Goal: Task Accomplishment & Management: Use online tool/utility

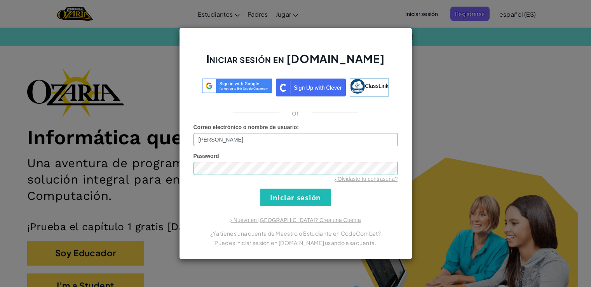
click at [280, 198] on input "Iniciar sesión" at bounding box center [296, 197] width 71 height 17
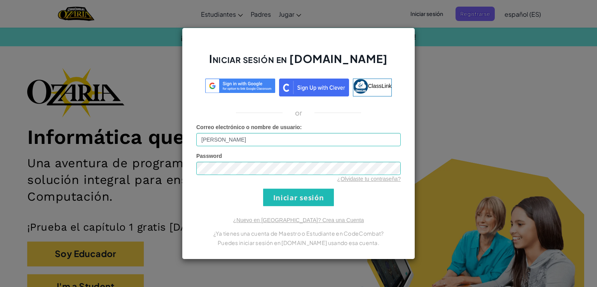
click at [283, 197] on input "Iniciar sesión" at bounding box center [298, 197] width 71 height 17
click at [289, 197] on input "Iniciar sesión" at bounding box center [298, 197] width 71 height 17
click at [293, 192] on input "Iniciar sesión" at bounding box center [298, 197] width 71 height 17
click at [297, 193] on input "Iniciar sesión" at bounding box center [298, 197] width 71 height 17
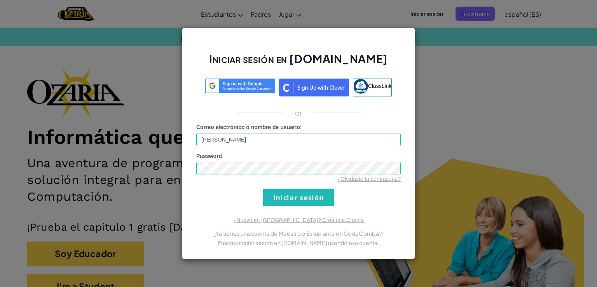
click at [297, 193] on input "Iniciar sesión" at bounding box center [298, 197] width 71 height 17
click at [299, 193] on input "Iniciar sesión" at bounding box center [298, 197] width 71 height 17
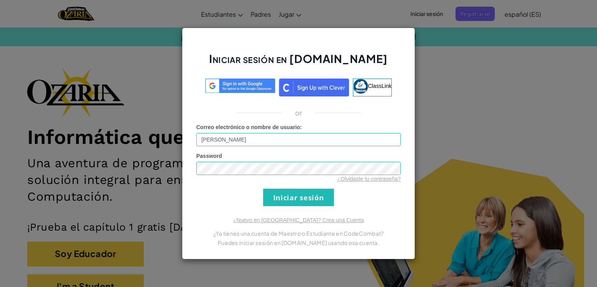
drag, startPoint x: 294, startPoint y: 124, endPoint x: 297, endPoint y: 134, distance: 10.1
click at [294, 126] on span "Correo electrónico o nombre de usuario" at bounding box center [248, 127] width 104 height 6
click at [294, 133] on input "Jorge Andrén Mendoza MedinaA" at bounding box center [298, 139] width 205 height 13
click at [320, 194] on input "Iniciar sesión" at bounding box center [298, 197] width 71 height 17
click at [321, 194] on input "Iniciar sesión" at bounding box center [298, 197] width 71 height 17
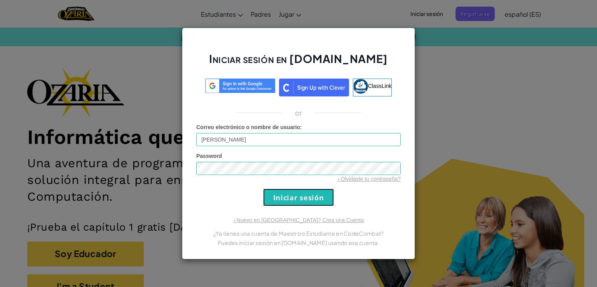
click at [321, 194] on input "Iniciar sesión" at bounding box center [298, 197] width 71 height 17
click at [322, 194] on input "Iniciar sesión" at bounding box center [298, 197] width 71 height 17
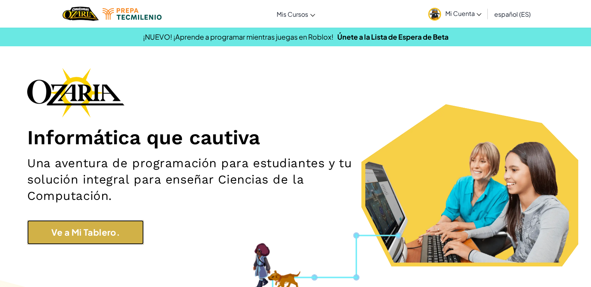
click at [80, 235] on link "Ve a Mi Tablero." at bounding box center [85, 232] width 117 height 24
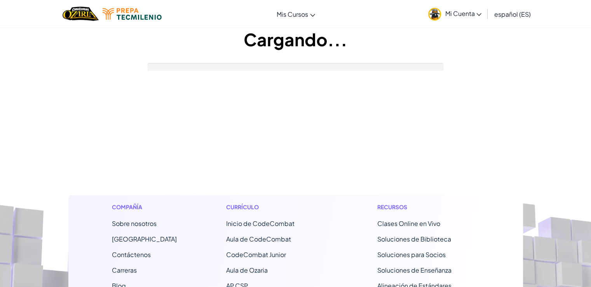
click at [436, 11] on img at bounding box center [435, 14] width 13 height 13
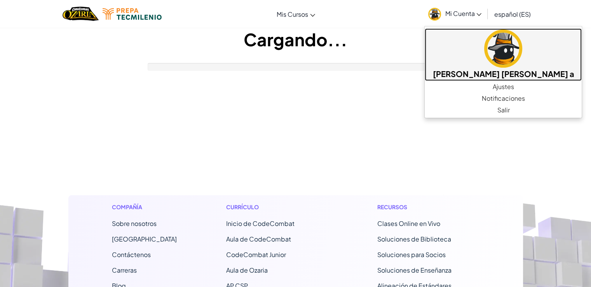
click at [492, 35] on img at bounding box center [504, 49] width 38 height 38
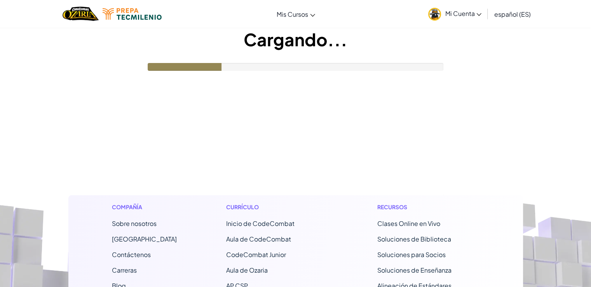
click at [438, 14] on img at bounding box center [435, 14] width 13 height 13
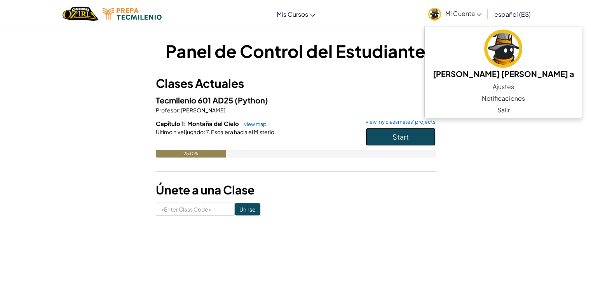
click at [383, 144] on button "Start" at bounding box center [401, 137] width 70 height 18
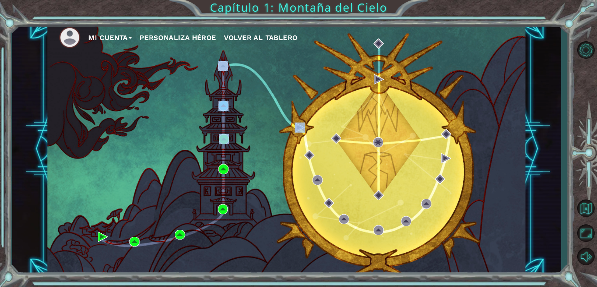
drag, startPoint x: 288, startPoint y: 129, endPoint x: 243, endPoint y: 119, distance: 46.8
click at [254, 124] on div "Mi Cuenta Personaliza Héroe Volver al Tablero" at bounding box center [286, 149] width 478 height 252
click at [229, 112] on div "Mi Cuenta Personaliza Héroe Volver al Tablero" at bounding box center [286, 149] width 478 height 252
click at [224, 107] on img at bounding box center [224, 106] width 10 height 10
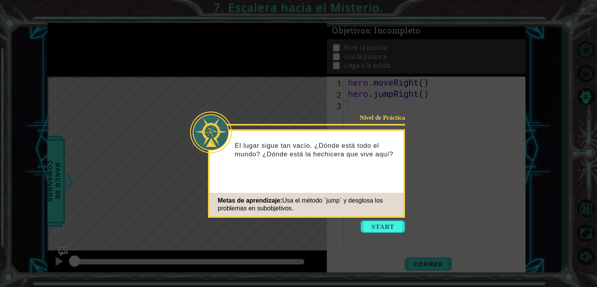
click at [537, 129] on icon at bounding box center [298, 143] width 597 height 287
click at [367, 224] on button "Start" at bounding box center [383, 226] width 44 height 12
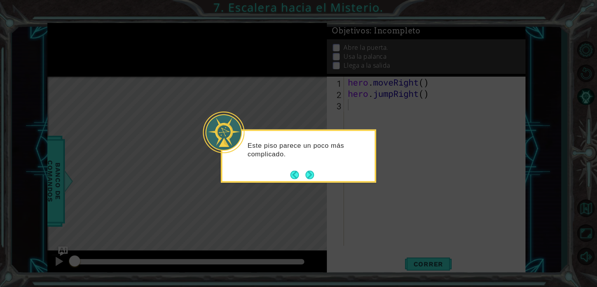
drag, startPoint x: 305, startPoint y: 176, endPoint x: 308, endPoint y: 190, distance: 14.0
click at [306, 177] on button "Next" at bounding box center [310, 174] width 9 height 9
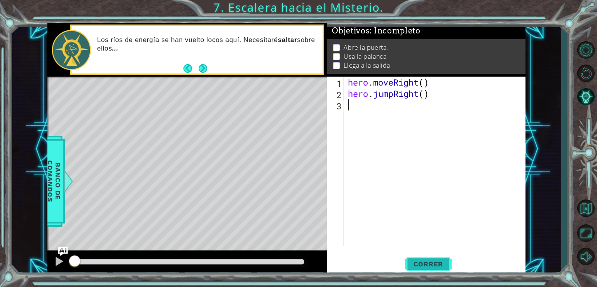
click at [428, 259] on button "Correr" at bounding box center [428, 264] width 47 height 20
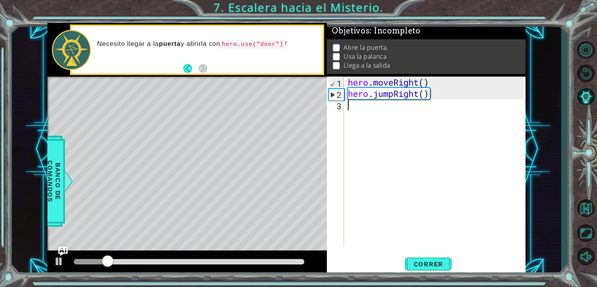
click at [385, 117] on div "hero . moveRight ( ) hero . jumpRight ( )" at bounding box center [436, 173] width 181 height 192
click at [352, 101] on div "hero . moveRight ( ) hero . jumpRight ( )" at bounding box center [436, 173] width 181 height 192
click at [353, 107] on div "hero . moveRight ( ) hero . jumpRight ( )" at bounding box center [436, 173] width 181 height 192
type textarea "h"
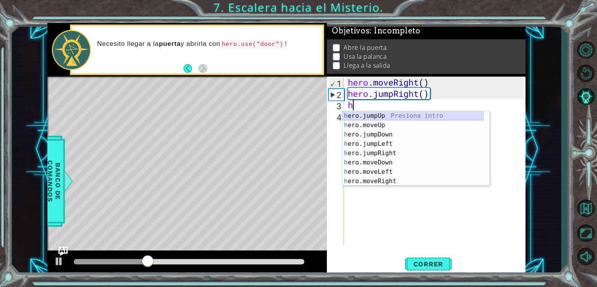
click at [376, 115] on div "h ero.jumpUp Presiona intro h ero.moveUp Presiona intro h ero.jumpDown Presiona…" at bounding box center [413, 157] width 141 height 93
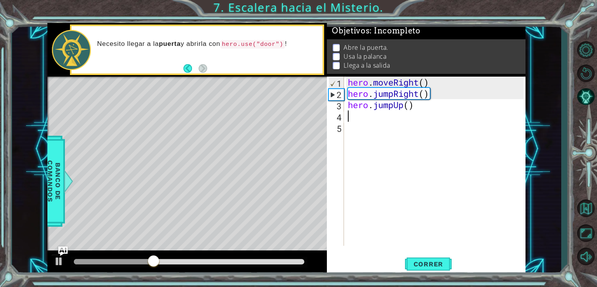
type textarea "h"
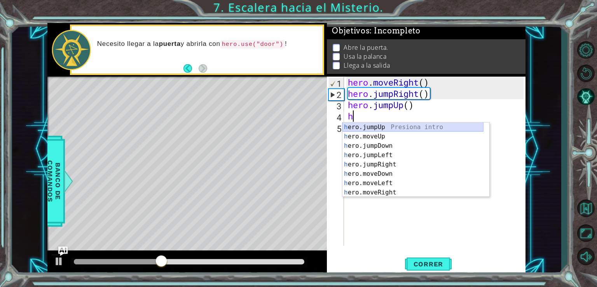
click at [374, 126] on div "h ero.jumpUp Presiona intro h ero.moveUp Presiona intro h ero.jumpDown Presiona…" at bounding box center [413, 168] width 141 height 93
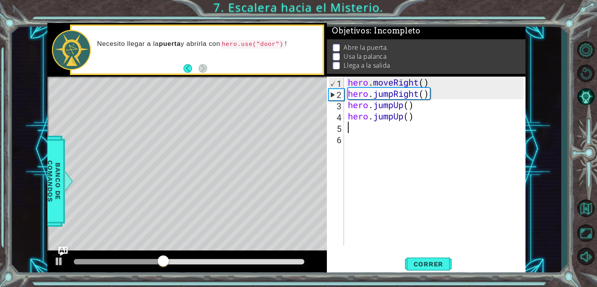
type textarea "h"
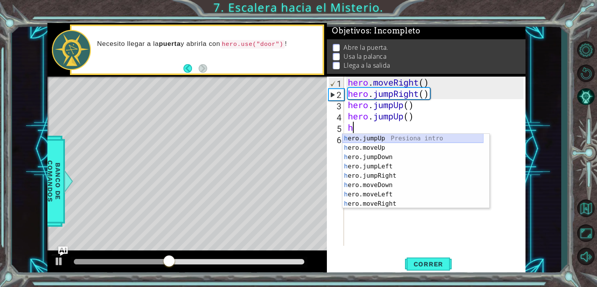
click at [380, 139] on div "h ero.jumpUp Presiona intro h ero.moveUp Presiona intro h ero.jumpDown Presiona…" at bounding box center [413, 180] width 141 height 93
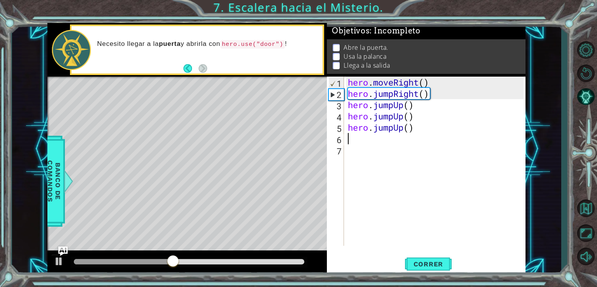
type textarea "h"
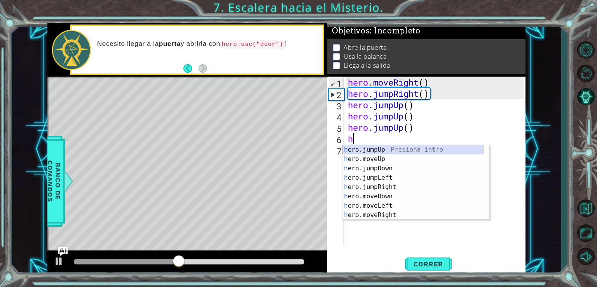
click at [381, 150] on div "h ero.jumpUp Presiona intro h ero.moveUp Presiona intro h ero.jumpDown Presiona…" at bounding box center [413, 191] width 141 height 93
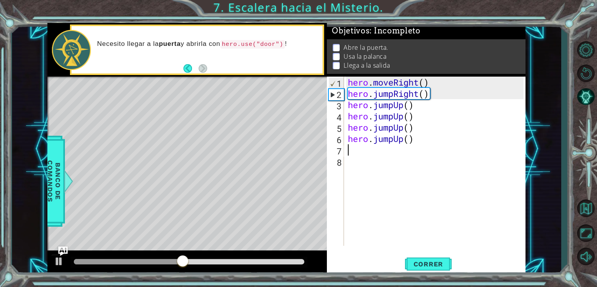
type textarea "h"
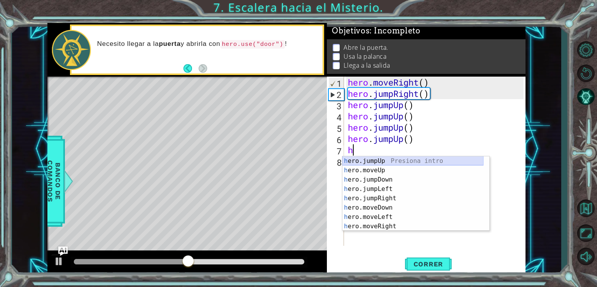
click at [402, 160] on div "h ero.jumpUp Presiona intro h ero.moveUp Presiona intro h ero.jumpDown Presiona…" at bounding box center [413, 202] width 141 height 93
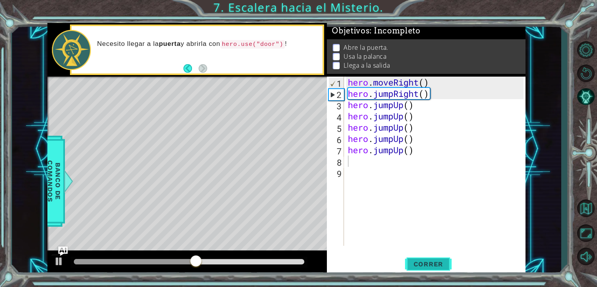
click at [431, 259] on button "Correr" at bounding box center [428, 264] width 47 height 20
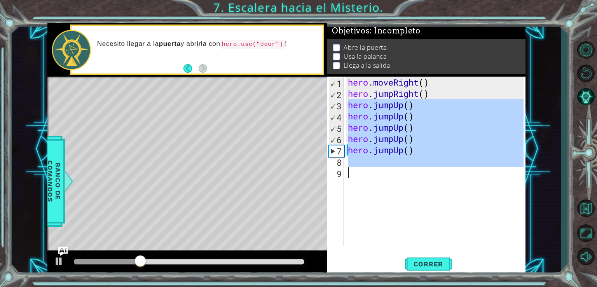
drag, startPoint x: 348, startPoint y: 106, endPoint x: 385, endPoint y: 176, distance: 78.8
click at [385, 176] on div "hero . moveRight ( ) hero . jumpRight ( ) hero . jumpUp ( ) hero . jumpUp ( ) h…" at bounding box center [436, 173] width 181 height 192
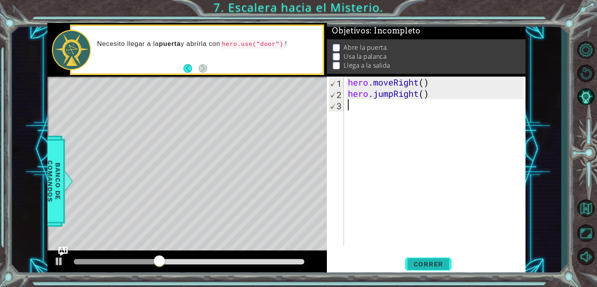
click at [418, 264] on span "Correr" at bounding box center [428, 264] width 45 height 8
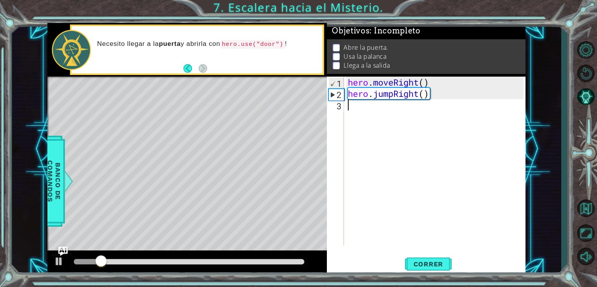
click at [421, 149] on div "hero . moveRight ( ) hero . jumpRight ( )" at bounding box center [436, 173] width 181 height 192
type textarea "h"
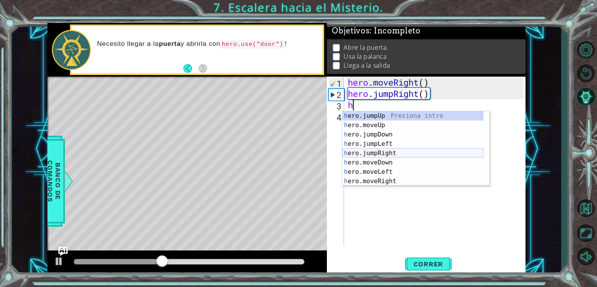
click at [388, 152] on div "h ero.jumpUp Presiona intro h ero.moveUp Presiona intro h ero.jumpDown Presiona…" at bounding box center [413, 157] width 141 height 93
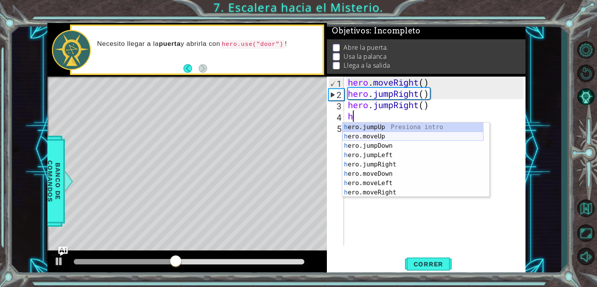
click at [387, 135] on div "h ero.jumpUp Presiona intro h ero.moveUp Presiona intro h ero.jumpDown Presiona…" at bounding box center [413, 168] width 141 height 93
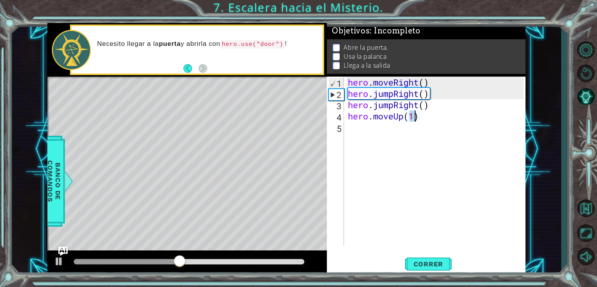
scroll to position [0, 3]
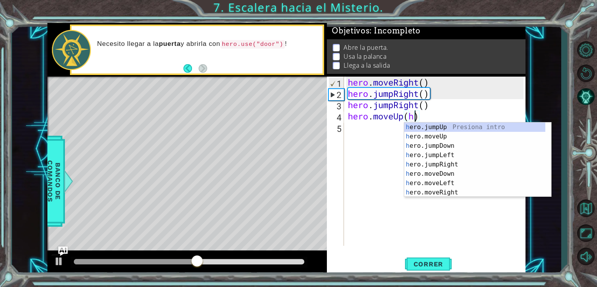
type textarea "hero.moveUp()"
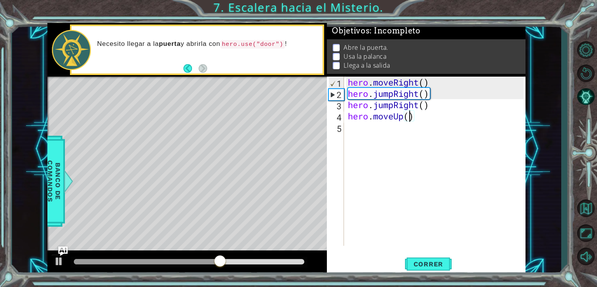
click at [450, 134] on div "hero . moveRight ( ) hero . jumpRight ( ) hero . jumpRight ( ) hero . moveUp ( )" at bounding box center [436, 173] width 181 height 192
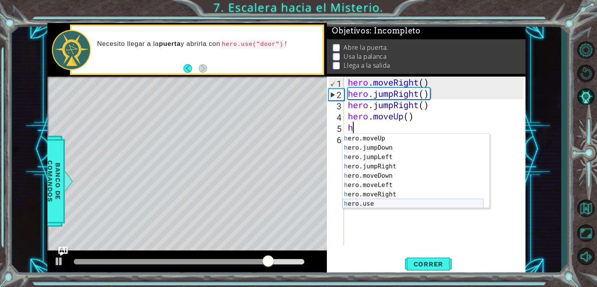
scroll to position [9, 0]
click at [392, 199] on div "h ero.moveUp Presiona intro h ero.jumpDown Presiona intro h ero.jumpLeft Presio…" at bounding box center [413, 180] width 141 height 93
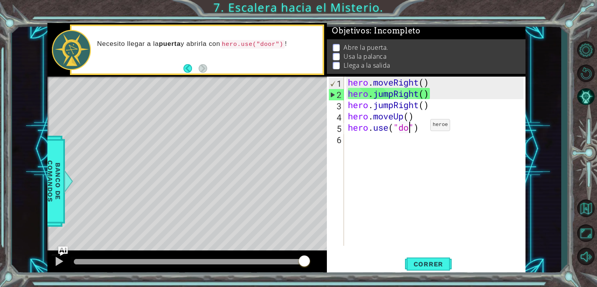
scroll to position [0, 3]
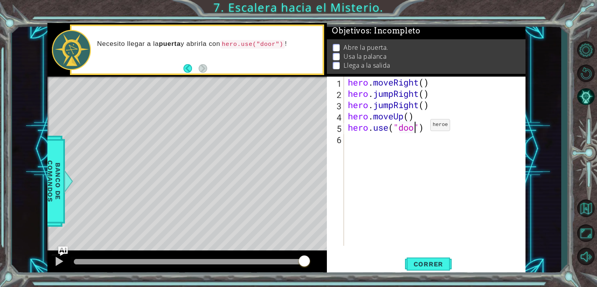
type textarea "hero.use("door")"
click at [423, 147] on div "hero . moveRight ( ) hero . jumpRight ( ) hero . jumpRight ( ) hero . moveUp ( …" at bounding box center [436, 173] width 181 height 192
click at [425, 263] on span "Correr" at bounding box center [428, 264] width 45 height 8
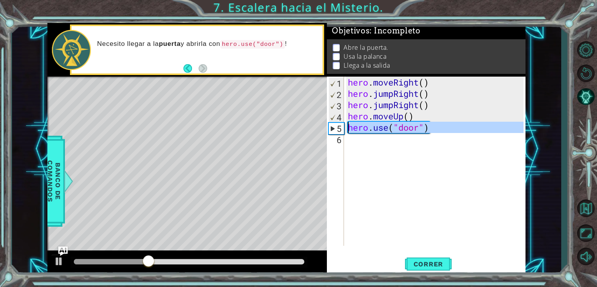
click at [334, 128] on div "5" at bounding box center [336, 128] width 15 height 11
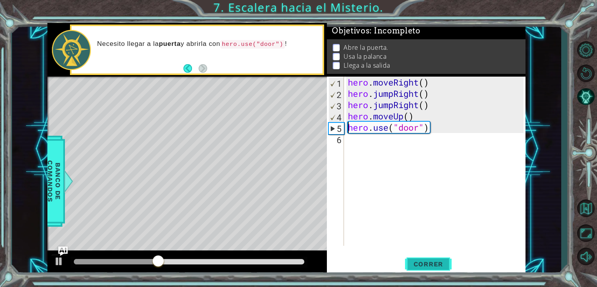
click at [429, 267] on span "Correr" at bounding box center [428, 264] width 45 height 8
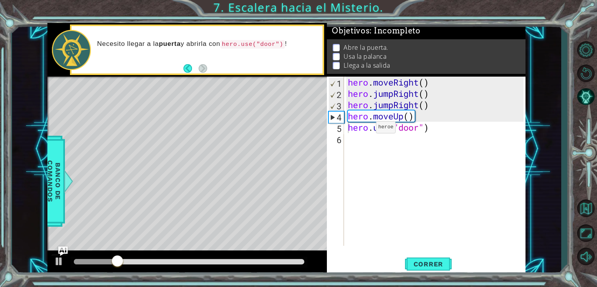
click at [328, 62] on div "Abre la puerta. Usa la palanca Llega a la salida" at bounding box center [426, 56] width 199 height 35
click at [360, 103] on div "hero . moveRight ( ) hero . jumpRight ( ) hero . jumpRight ( ) hero . moveUp ( …" at bounding box center [436, 173] width 181 height 192
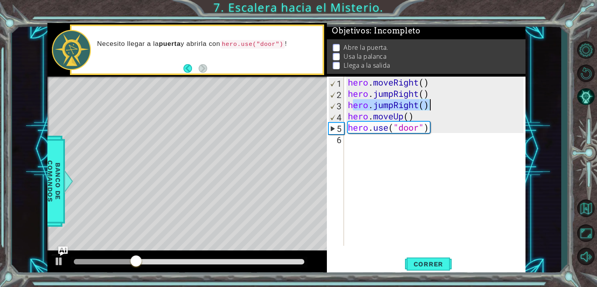
drag, startPoint x: 354, startPoint y: 105, endPoint x: 429, endPoint y: 106, distance: 75.1
click at [429, 106] on div "hero . moveRight ( ) hero . jumpRight ( ) hero . jumpRight ( ) hero . moveUp ( …" at bounding box center [436, 173] width 181 height 192
type textarea "h"
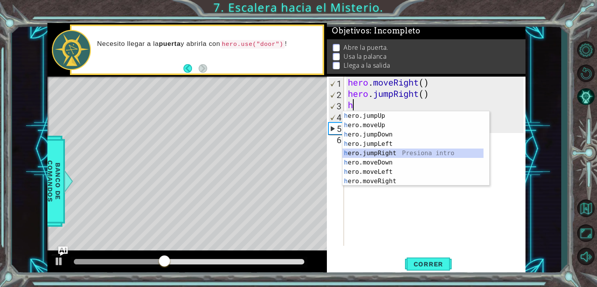
click at [383, 152] on div "h ero.jumpUp Presiona intro h ero.moveUp Presiona intro h ero.jumpDown Presiona…" at bounding box center [413, 157] width 141 height 93
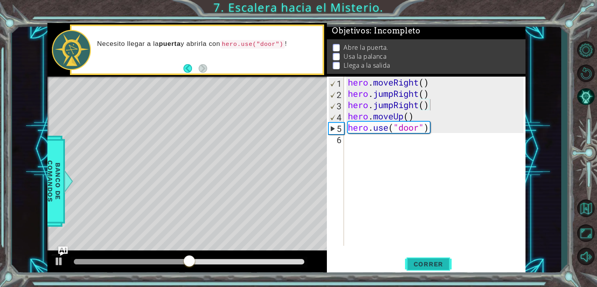
click at [432, 259] on button "Correr" at bounding box center [428, 264] width 47 height 20
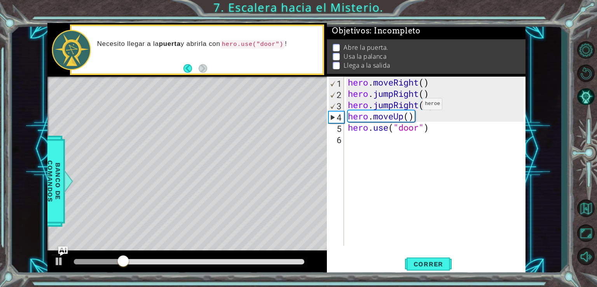
drag, startPoint x: 346, startPoint y: 105, endPoint x: 411, endPoint y: 106, distance: 64.9
click at [411, 106] on div "hero.jumpRight() 1 2 3 4 5 6 hero . moveRight ( ) hero . jumpRight ( ) hero . j…" at bounding box center [425, 161] width 197 height 169
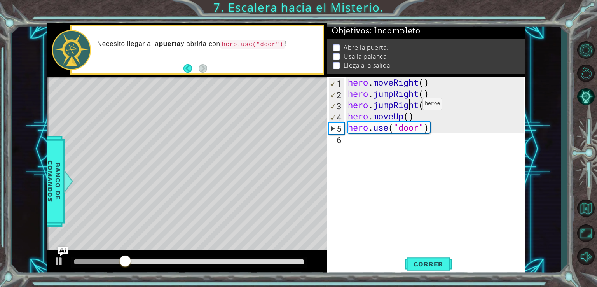
click at [411, 106] on div "hero . moveRight ( ) hero . jumpRight ( ) hero . jumpRight ( ) hero . moveUp ( …" at bounding box center [436, 173] width 181 height 192
drag, startPoint x: 427, startPoint y: 106, endPoint x: 338, endPoint y: 109, distance: 88.7
click at [352, 101] on div "hero . moveRight ( ) hero . jumpRight ( ) hero . jumpRight ( ) hero . moveUp ( …" at bounding box center [436, 173] width 181 height 192
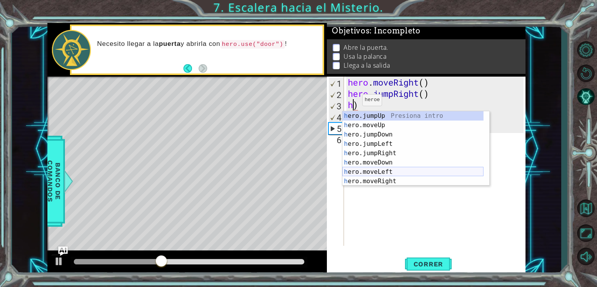
scroll to position [9, 0]
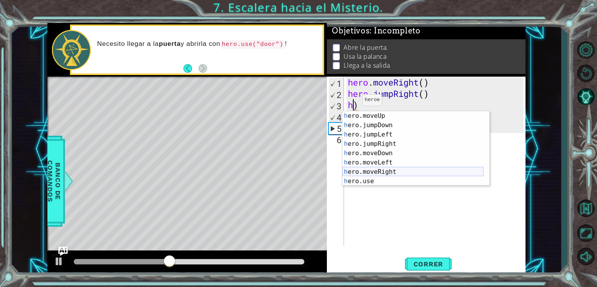
click at [378, 171] on div "h ero.moveUp Presiona intro h ero.jumpDown Presiona intro h ero.jumpLeft Presio…" at bounding box center [413, 157] width 141 height 93
type textarea "hero.moveRight(1)"
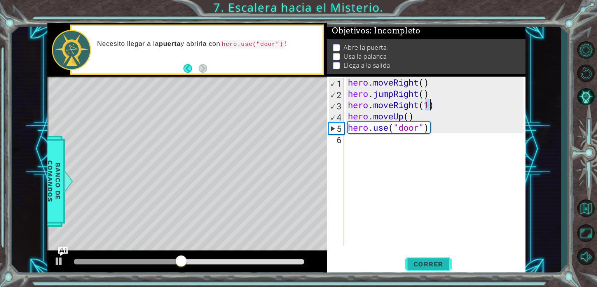
click at [429, 262] on span "Correr" at bounding box center [428, 264] width 45 height 8
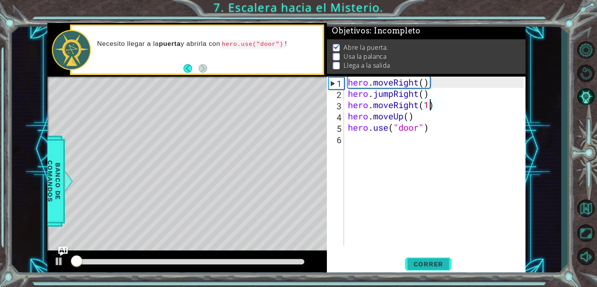
scroll to position [3, 0]
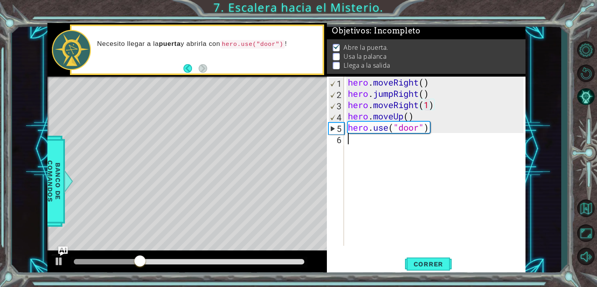
click at [417, 164] on div "hero . moveRight ( ) hero . jumpRight ( ) hero . moveRight ( 1 ) hero . moveUp …" at bounding box center [436, 173] width 181 height 192
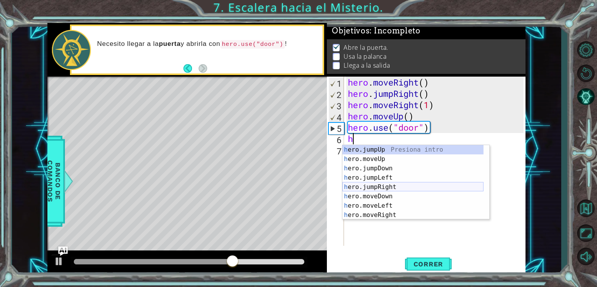
scroll to position [0, 0]
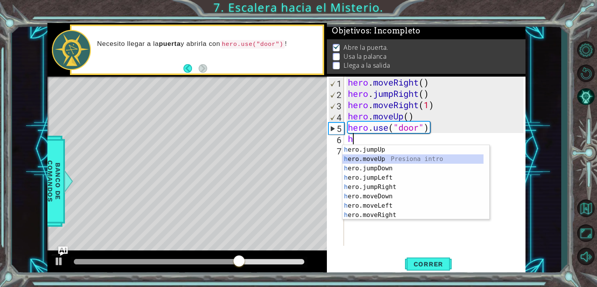
click at [378, 161] on div "h ero.jumpUp Presiona intro h ero.moveUp Presiona intro h ero.jumpDown Presiona…" at bounding box center [413, 191] width 141 height 93
type textarea "hero.moveUp(1)"
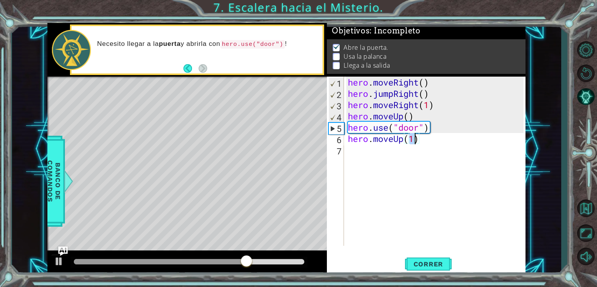
click at [378, 161] on div "hero . moveRight ( ) hero . jumpRight ( ) hero . moveRight ( 1 ) hero . moveUp …" at bounding box center [436, 173] width 181 height 192
click at [415, 142] on div "hero . moveRight ( ) hero . jumpRight ( ) hero . moveRight ( 1 ) hero . moveUp …" at bounding box center [436, 173] width 181 height 192
type textarea "hero.moveUp(2)"
click at [384, 159] on div "hero . moveRight ( ) hero . jumpRight ( ) hero . moveRight ( 1 ) hero . moveUp …" at bounding box center [436, 173] width 181 height 192
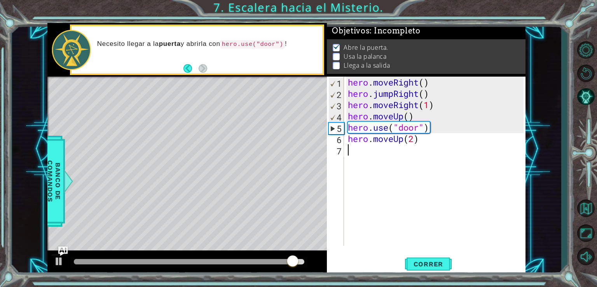
scroll to position [0, 0]
type textarea "h"
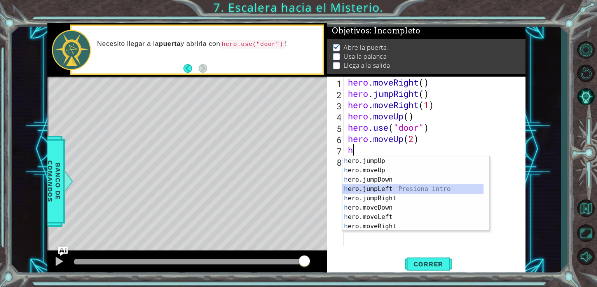
click at [387, 187] on div "h ero.jumpUp Presiona intro h ero.moveUp Presiona intro h ero.jumpDown Presiona…" at bounding box center [413, 202] width 141 height 93
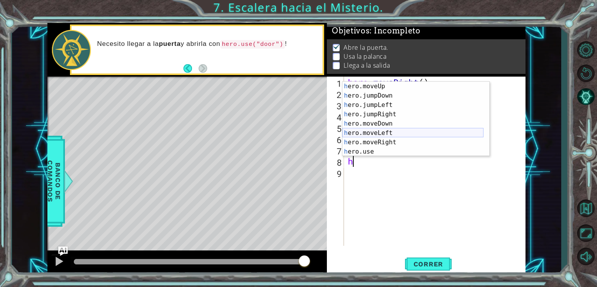
scroll to position [9, 0]
click at [373, 149] on div "h ero.moveUp Presiona intro h ero.jumpDown Presiona intro h ero.jumpLeft Presio…" at bounding box center [413, 128] width 141 height 93
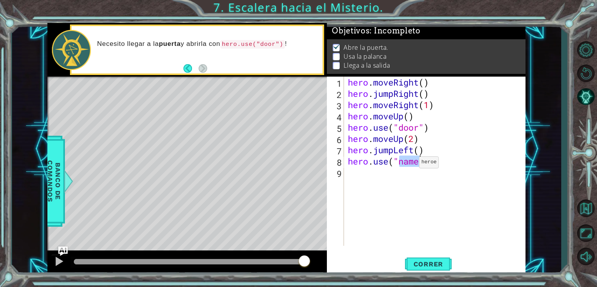
scroll to position [0, 2]
type textarea "hero.use("lever")"
click at [408, 172] on div "hero . moveRight ( ) hero . jumpRight ( ) hero . moveRight ( 1 ) hero . moveUp …" at bounding box center [436, 173] width 181 height 192
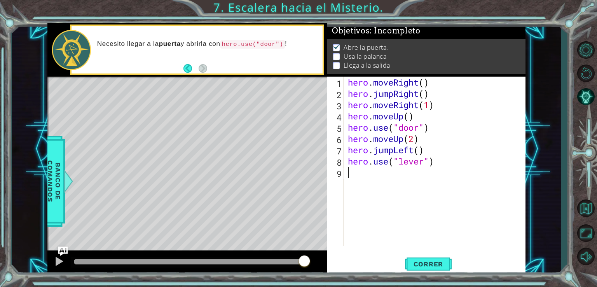
type textarea "h"
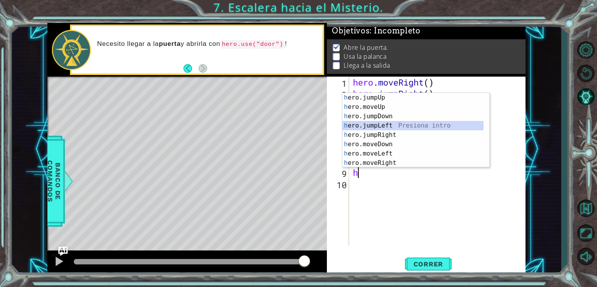
click at [382, 126] on div "h ero.jumpUp Presiona intro h ero.moveUp Presiona intro h ero.jumpDown Presiona…" at bounding box center [413, 139] width 141 height 93
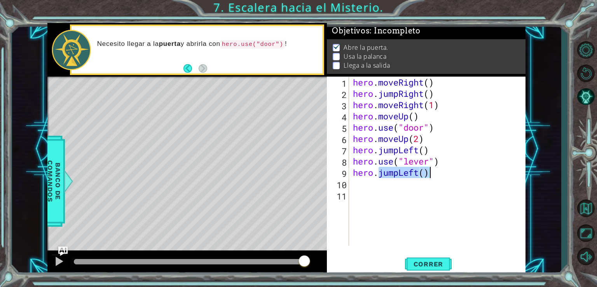
drag, startPoint x: 379, startPoint y: 174, endPoint x: 434, endPoint y: 177, distance: 54.9
click at [434, 177] on div "hero . moveRight ( ) hero . jumpRight ( ) hero . moveRight ( 1 ) hero . moveUp …" at bounding box center [440, 173] width 177 height 192
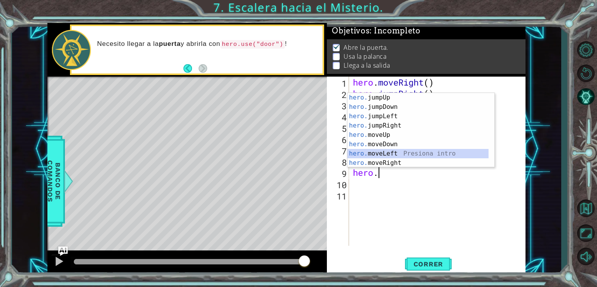
click at [393, 153] on div "hero. jumpUp Presiona intro hero. jumpDown Presiona intro hero. jumpLeft Presio…" at bounding box center [418, 139] width 141 height 93
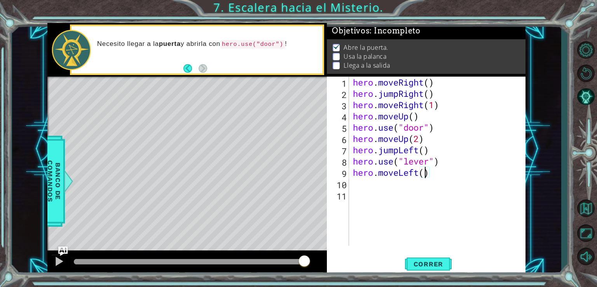
type textarea "hero.moveLeft(2)"
click at [430, 192] on div "hero . moveRight ( ) hero . jumpRight ( ) hero . moveRight ( 1 ) hero . moveUp …" at bounding box center [440, 173] width 177 height 192
click at [428, 187] on div "hero . moveRight ( ) hero . jumpRight ( ) hero . moveRight ( 1 ) hero . moveUp …" at bounding box center [440, 173] width 177 height 192
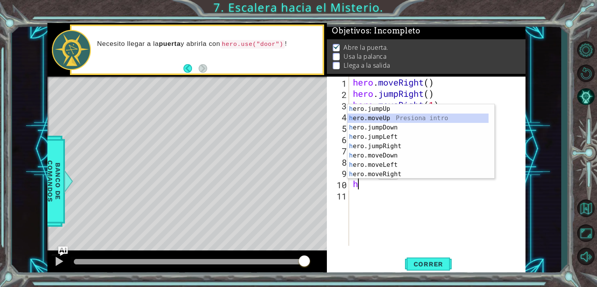
click at [388, 120] on div "h ero.jumpUp Presiona intro h ero.moveUp Presiona intro h ero.jumpDown Presiona…" at bounding box center [418, 150] width 141 height 93
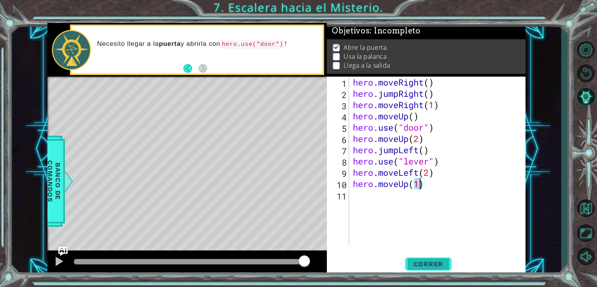
click at [420, 268] on button "Correr" at bounding box center [428, 264] width 47 height 20
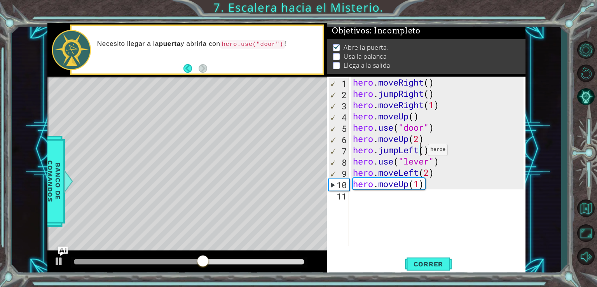
click at [421, 152] on div "hero . moveRight ( ) hero . jumpRight ( ) hero . moveRight ( 1 ) hero . moveUp …" at bounding box center [440, 173] width 177 height 192
drag, startPoint x: 358, startPoint y: 152, endPoint x: 422, endPoint y: 149, distance: 63.8
click at [422, 149] on div "hero . moveRight ( ) hero . jumpRight ( ) hero . moveRight ( 1 ) hero . moveUp …" at bounding box center [440, 173] width 177 height 192
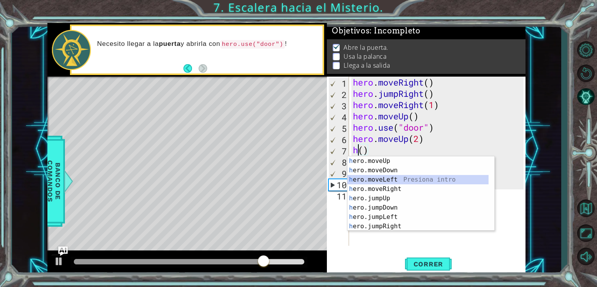
click at [397, 182] on div "h ero.moveUp Presiona intro h ero.moveDown Presiona intro h ero.moveLeft Presio…" at bounding box center [418, 202] width 141 height 93
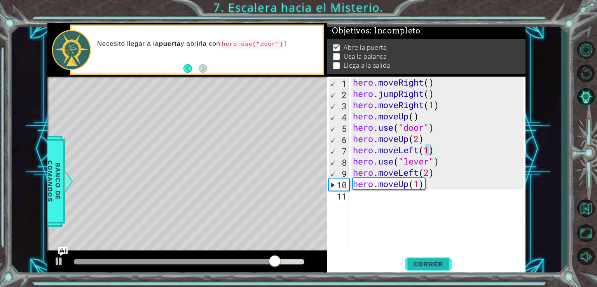
click at [429, 262] on span "Correr" at bounding box center [428, 264] width 45 height 8
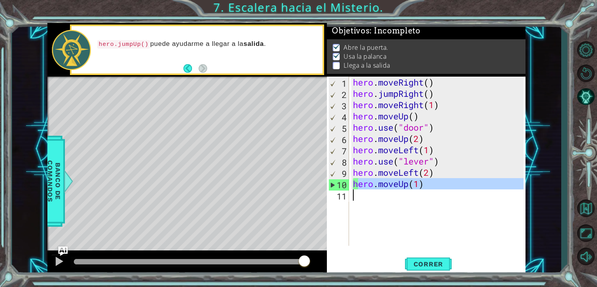
drag, startPoint x: 359, startPoint y: 184, endPoint x: 431, endPoint y: 197, distance: 73.2
click at [432, 199] on div "hero . moveRight ( ) hero . jumpRight ( ) hero . moveRight ( 1 ) hero . moveUp …" at bounding box center [440, 173] width 177 height 192
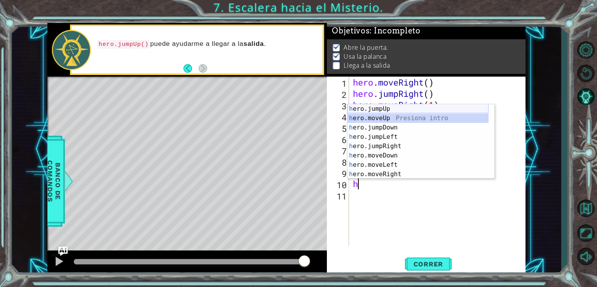
drag, startPoint x: 389, startPoint y: 117, endPoint x: 394, endPoint y: 109, distance: 9.6
click at [394, 109] on div "h ero.jumpUp Presiona intro h ero.moveUp Presiona intro h ero.jumpDown Presiona…" at bounding box center [418, 150] width 141 height 93
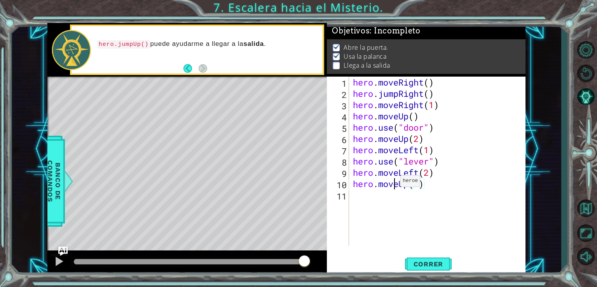
click at [394, 183] on div "hero . moveRight ( ) hero . jumpRight ( ) hero . moveRight ( 1 ) hero . moveUp …" at bounding box center [440, 173] width 177 height 192
drag, startPoint x: 380, startPoint y: 184, endPoint x: 398, endPoint y: 187, distance: 18.4
click at [398, 187] on div "hero . moveRight ( ) hero . jumpRight ( ) hero . moveRight ( 1 ) hero . moveUp …" at bounding box center [440, 173] width 177 height 192
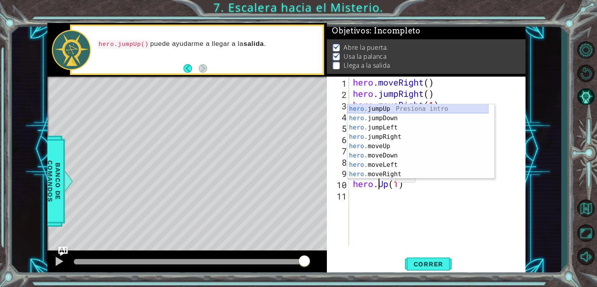
click at [384, 112] on div "hero. jumpUp Presiona intro hero. jumpDown Presiona intro hero. jumpLeft Presio…" at bounding box center [418, 150] width 141 height 93
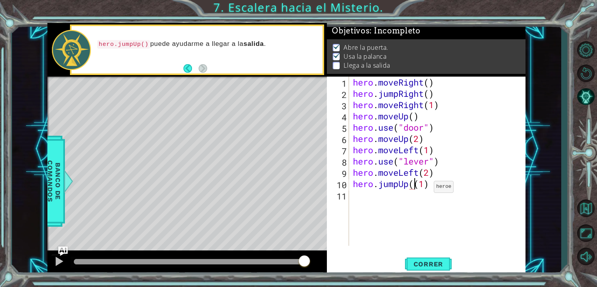
type textarea "hero.jumpUp(1)"
click at [418, 194] on div "hero . moveRight ( ) hero . jumpRight ( ) hero . moveRight ( 1 ) hero . moveUp …" at bounding box center [440, 173] width 177 height 192
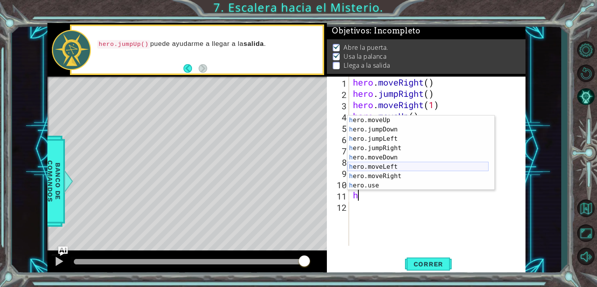
scroll to position [9, 0]
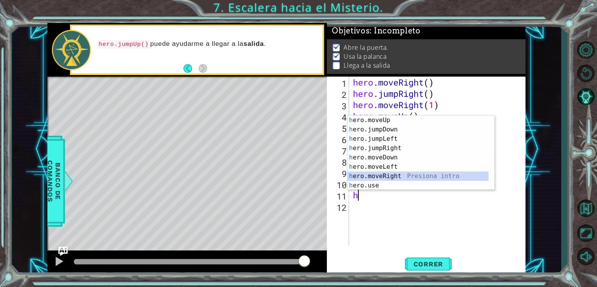
click at [400, 177] on div "h ero.moveUp Presiona intro h ero.jumpDown Presiona intro h ero.jumpLeft Presio…" at bounding box center [418, 161] width 141 height 93
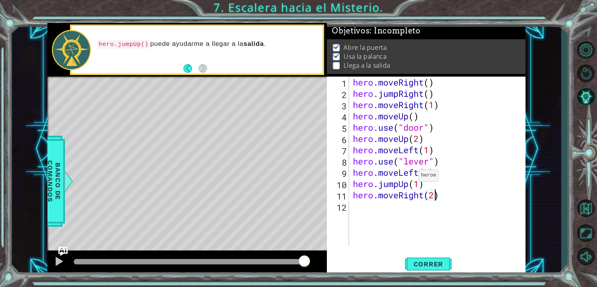
scroll to position [0, 3]
drag, startPoint x: 350, startPoint y: 81, endPoint x: 359, endPoint y: 94, distance: 15.3
click at [387, 120] on div "hero.moveRight(2) 1 2 3 4 5 6 7 8 9 10 11 12 hero . moveRight ( ) hero . jumpRi…" at bounding box center [425, 161] width 197 height 169
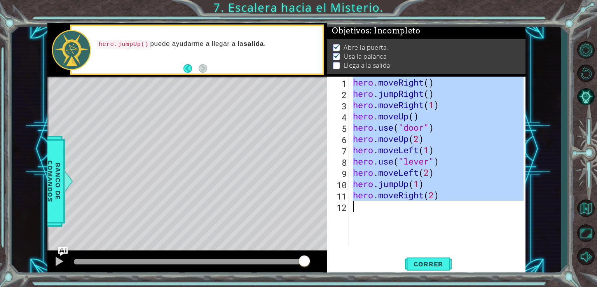
drag, startPoint x: 354, startPoint y: 83, endPoint x: 463, endPoint y: 229, distance: 181.8
click at [463, 229] on div "hero . moveRight ( ) hero . jumpRight ( ) hero . moveRight ( 1 ) hero . moveUp …" at bounding box center [440, 173] width 177 height 192
type textarea "hero.moveRight(2)"
click at [429, 260] on span "Correr" at bounding box center [428, 264] width 45 height 8
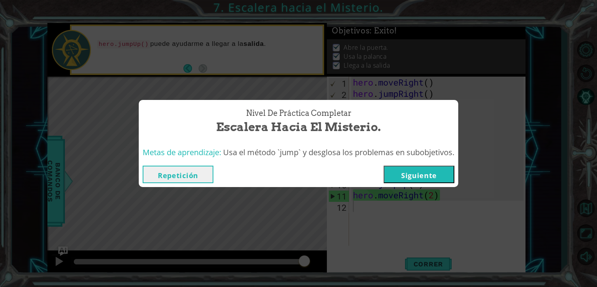
click at [422, 171] on button "Siguiente" at bounding box center [419, 174] width 71 height 17
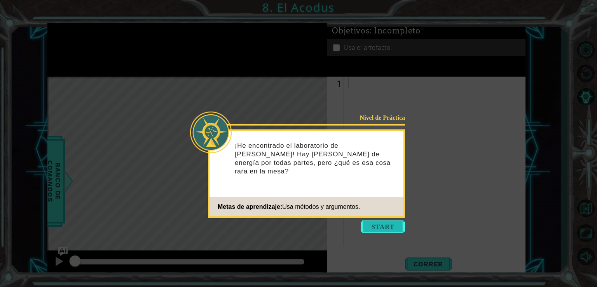
click at [394, 224] on button "Start" at bounding box center [383, 226] width 44 height 12
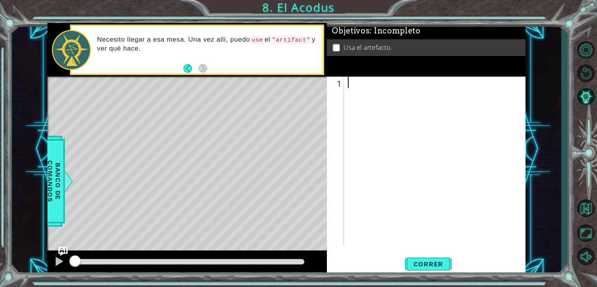
type textarea "h"
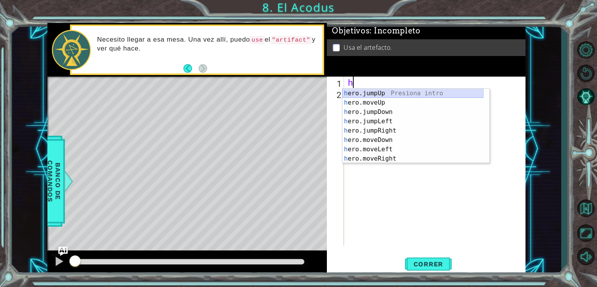
click at [362, 95] on div "h ero.jumpUp Presiona intro h ero.moveUp Presiona intro h ero.jumpDown Presiona…" at bounding box center [413, 135] width 141 height 93
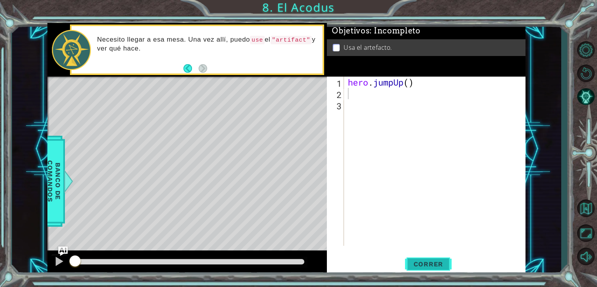
click at [443, 266] on span "Correr" at bounding box center [428, 264] width 45 height 8
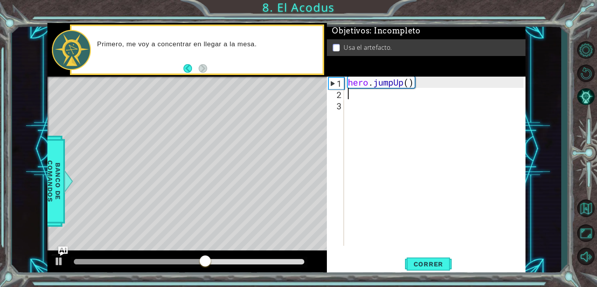
click at [353, 89] on div "hero . jumpUp ( )" at bounding box center [436, 173] width 181 height 192
click at [381, 84] on div "hero . jumpUp ( )" at bounding box center [436, 173] width 181 height 192
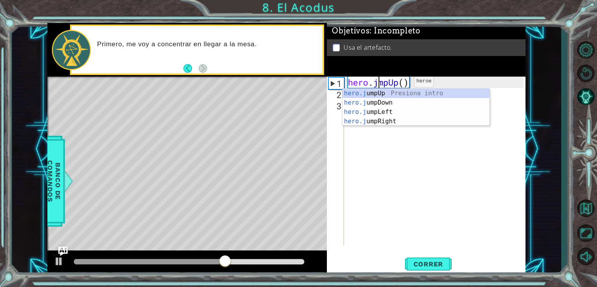
click at [403, 84] on div "hero . jmpUp ( )" at bounding box center [436, 173] width 181 height 192
type textarea "h"
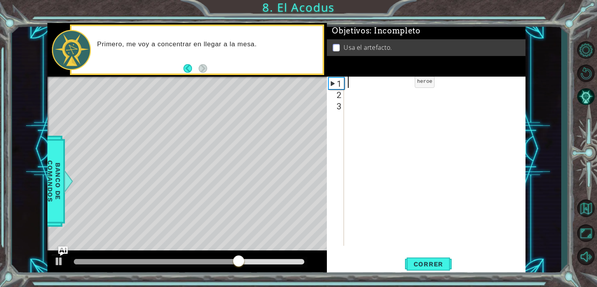
click at [403, 84] on div at bounding box center [436, 173] width 181 height 192
type textarea "h"
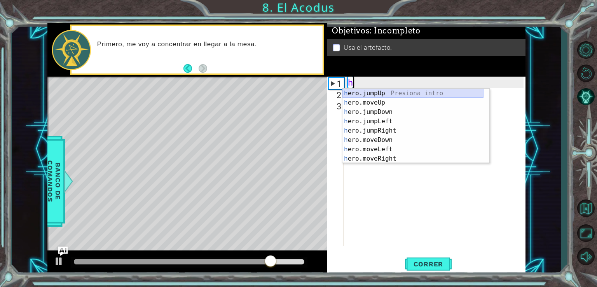
click at [388, 97] on div "h ero.jumpUp Presiona intro h ero.moveUp Presiona intro h ero.jumpDown Presiona…" at bounding box center [413, 135] width 141 height 93
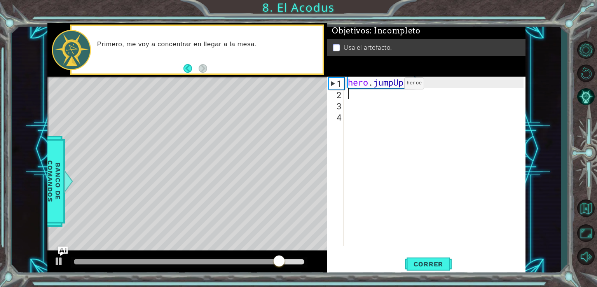
click at [393, 84] on div "hero . jumpUp ( )" at bounding box center [436, 173] width 181 height 192
click at [415, 81] on div "hero . jumpUp ( )" at bounding box center [436, 173] width 181 height 192
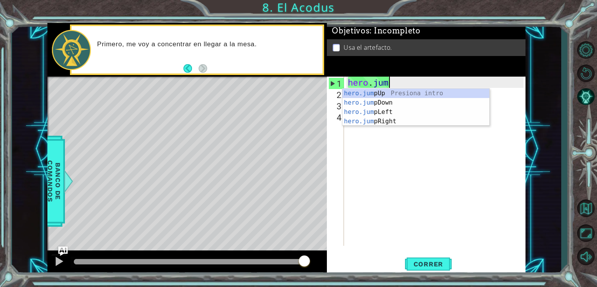
type textarea "h"
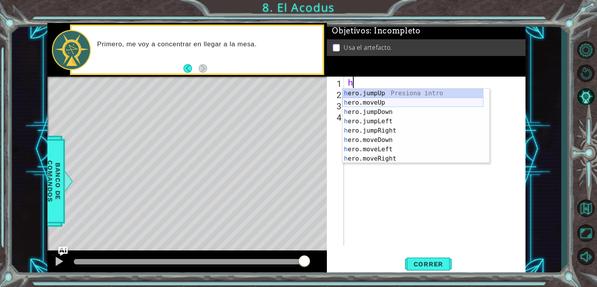
click at [382, 104] on div "h ero.jumpUp Presiona intro h ero.moveUp Presiona intro h ero.jumpDown Presiona…" at bounding box center [413, 135] width 141 height 93
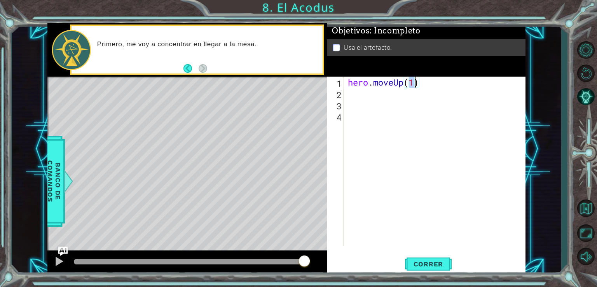
type textarea "hero.moveUp(2)"
click at [350, 98] on div "hero . moveUp ( 2 )" at bounding box center [436, 173] width 181 height 192
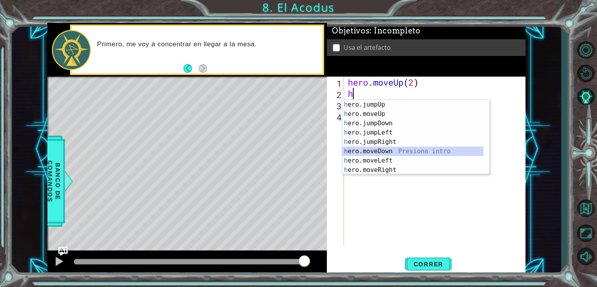
click at [390, 154] on div "h ero.jumpUp Presiona intro h ero.moveUp Presiona intro h ero.jumpDown Presiona…" at bounding box center [413, 146] width 141 height 93
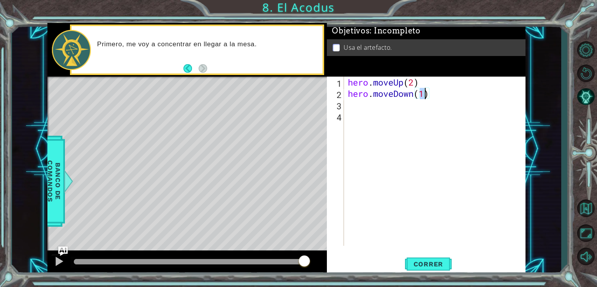
type textarea "hero.moveDown(2)"
click at [369, 110] on div "hero . moveUp ( 2 ) hero . moveDown ( 2 )" at bounding box center [436, 173] width 181 height 192
type textarea "h"
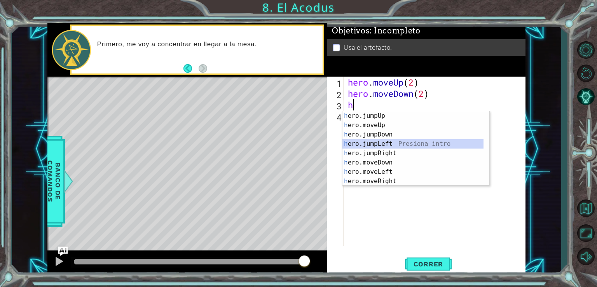
click at [392, 143] on div "h ero.jumpUp Presiona intro h ero.moveUp Presiona intro h ero.jumpDown Presiona…" at bounding box center [413, 157] width 141 height 93
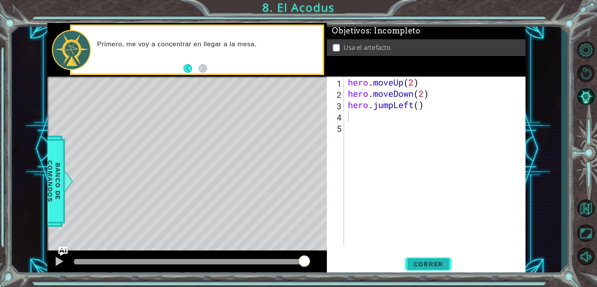
click at [415, 266] on span "Correr" at bounding box center [428, 264] width 45 height 8
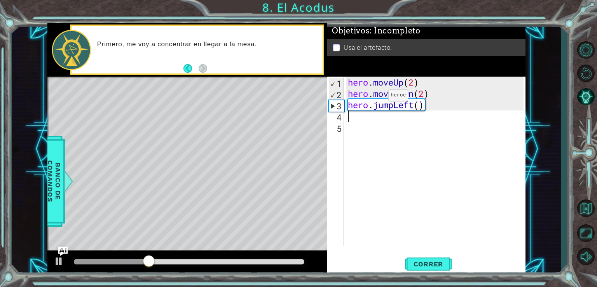
click at [377, 97] on div "hero . moveUp ( 2 ) hero . moveDown ( 2 ) hero . jumpLeft ( )" at bounding box center [436, 173] width 181 height 192
click at [374, 96] on div "hero . moveUp ( 2 ) hero . moveDown ( 2 ) hero . jumpLeft ( )" at bounding box center [436, 173] width 181 height 192
drag, startPoint x: 376, startPoint y: 96, endPoint x: 394, endPoint y: 96, distance: 17.5
click at [394, 96] on div "hero . moveUp ( 2 ) hero . moveDown ( 2 ) hero . jumpLeft ( )" at bounding box center [436, 173] width 181 height 192
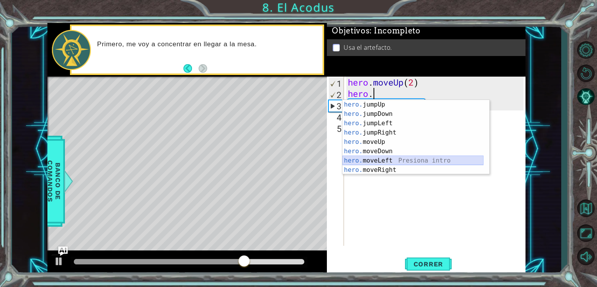
click at [394, 158] on div "hero. jumpUp Presiona intro hero. jumpDown Presiona intro hero. jumpLeft Presio…" at bounding box center [413, 146] width 141 height 93
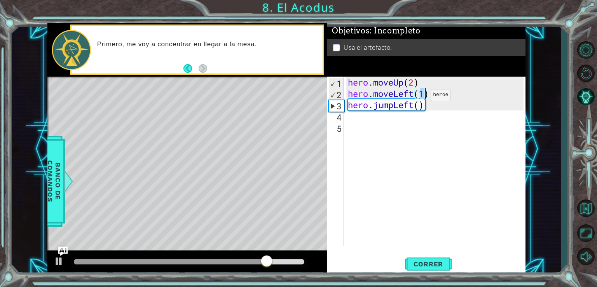
type textarea "hero.moveLeft(2)"
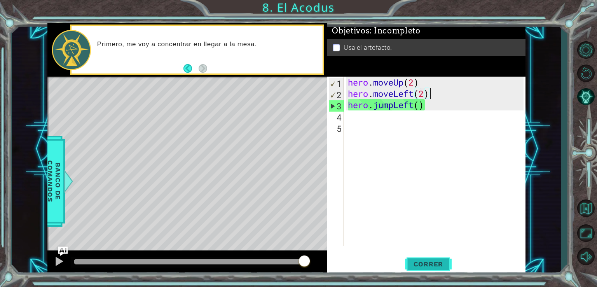
click at [421, 264] on span "Correr" at bounding box center [428, 264] width 45 height 8
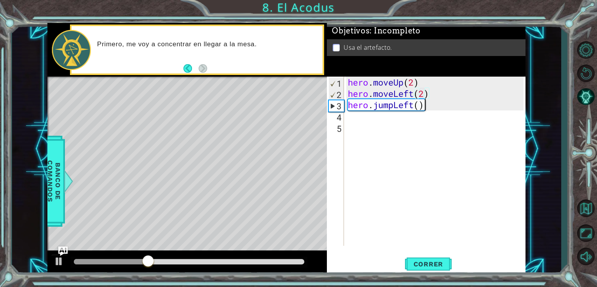
click at [455, 108] on div "hero . moveUp ( 2 ) hero . moveLeft ( 2 ) hero . jumpLeft ( )" at bounding box center [436, 173] width 181 height 192
click at [450, 100] on div "hero . moveUp ( 2 ) hero . moveLeft ( 2 ) hero . jumpLeft ( )" at bounding box center [436, 173] width 181 height 192
click at [449, 95] on div "hero . moveUp ( 2 ) hero . moveLeft ( 2 ) hero . jumpLeft ( )" at bounding box center [436, 173] width 181 height 192
type textarea "hero.moveLeft(2)"
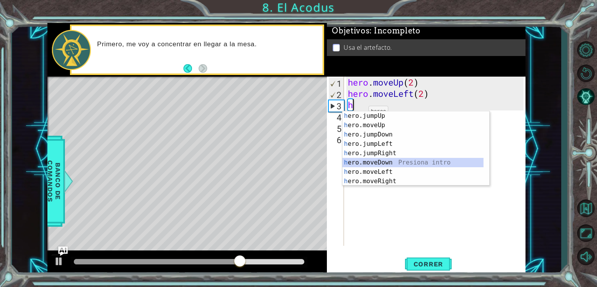
click at [384, 161] on div "h ero.jumpUp Presiona intro h ero.moveUp Presiona intro h ero.jumpDown Presiona…" at bounding box center [413, 157] width 141 height 93
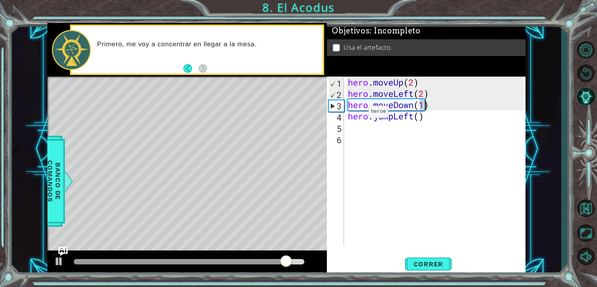
scroll to position [0, 3]
click at [430, 256] on button "Correr" at bounding box center [428, 264] width 47 height 20
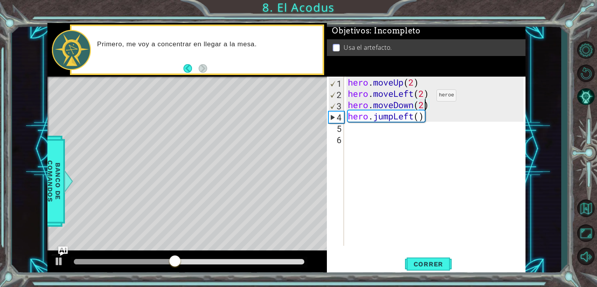
click at [425, 97] on div "hero . moveUp ( 2 ) hero . moveLeft ( 2 ) hero . moveDown ( 2 ) hero . jumpLeft…" at bounding box center [436, 173] width 181 height 192
type textarea "hero.moveLeft)"
click at [401, 142] on div "hero . moveUp ( 2 ) hero . moveLeft ) hero . moveDown ( 2 ) hero . jumpLeft ( )" at bounding box center [436, 173] width 181 height 192
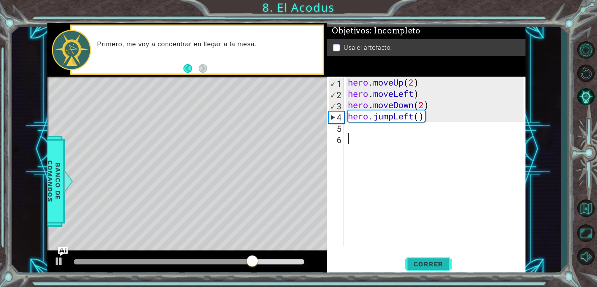
click at [432, 262] on span "Correr" at bounding box center [428, 264] width 45 height 8
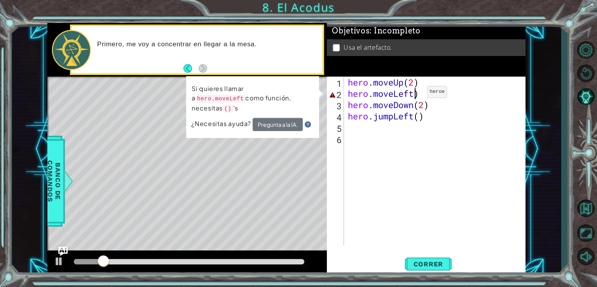
click at [415, 94] on div "hero . moveUp ( 2 ) hero . moveLeft ) hero . moveDown ( 2 ) hero . jumpLeft ( )" at bounding box center [436, 173] width 181 height 192
type textarea "hero.moveLeft()"
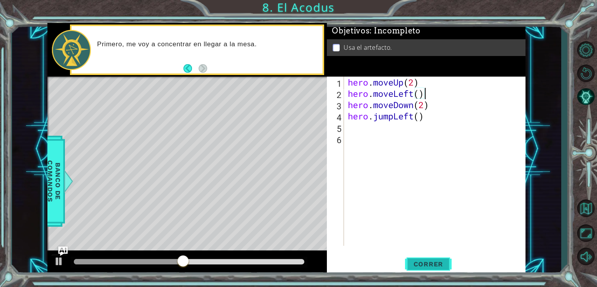
type textarea "hero.moveLeft()"
click at [434, 259] on button "Correr" at bounding box center [428, 264] width 47 height 20
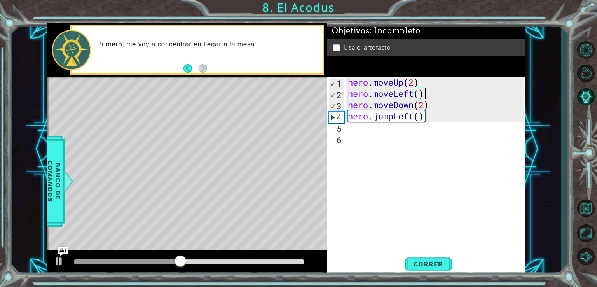
click at [425, 141] on div "hero . moveUp ( 2 ) hero . moveLeft ( ) hero . moveDown ( 2 ) hero . jumpLeft (…" at bounding box center [436, 173] width 181 height 192
click at [424, 136] on div "hero . moveUp ( 2 ) hero . moveLeft ( ) hero . moveDown ( 2 ) hero . jumpLeft (…" at bounding box center [436, 173] width 181 height 192
click at [424, 131] on div "hero . moveUp ( 2 ) hero . moveLeft ( ) hero . moveDown ( 2 ) hero . jumpLeft (…" at bounding box center [436, 173] width 181 height 192
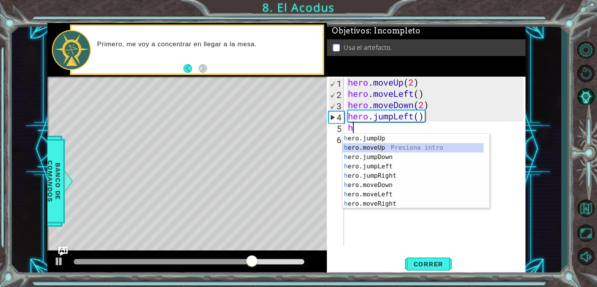
click at [374, 143] on div "h ero.jumpUp Presiona intro h ero.moveUp Presiona intro h ero.jumpDown Presiona…" at bounding box center [416, 180] width 147 height 93
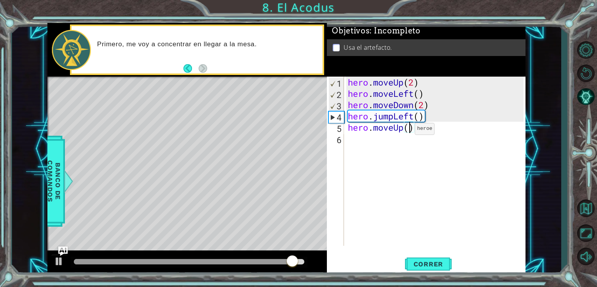
type textarea "hero.moveUp(2)"
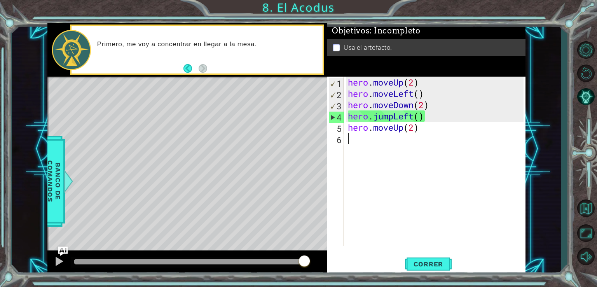
click at [384, 137] on div "hero . moveUp ( 2 ) hero . moveLeft ( ) hero . moveDown ( 2 ) hero . jumpLeft (…" at bounding box center [436, 173] width 181 height 192
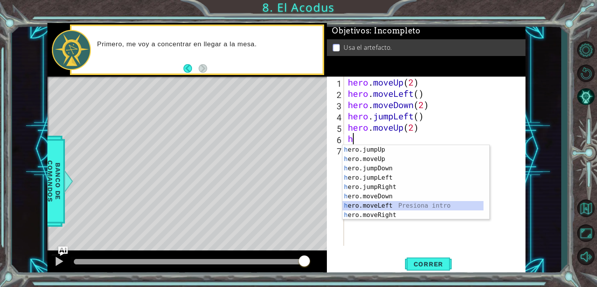
click at [390, 204] on div "h ero.jumpUp Presiona intro h ero.moveUp Presiona intro h ero.jumpDown Presiona…" at bounding box center [413, 191] width 141 height 93
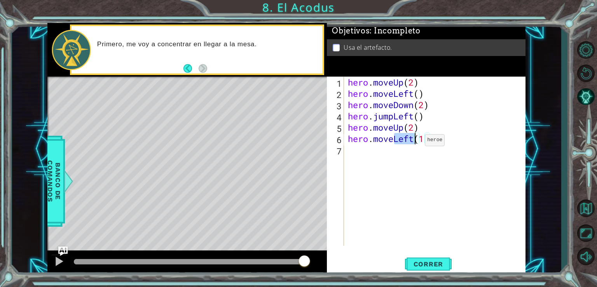
drag, startPoint x: 394, startPoint y: 139, endPoint x: 414, endPoint y: 142, distance: 20.1
click at [414, 142] on div "hero . moveUp ( 2 ) hero . moveLeft ( ) hero . moveDown ( 2 ) hero . jumpLeft (…" at bounding box center [436, 173] width 181 height 192
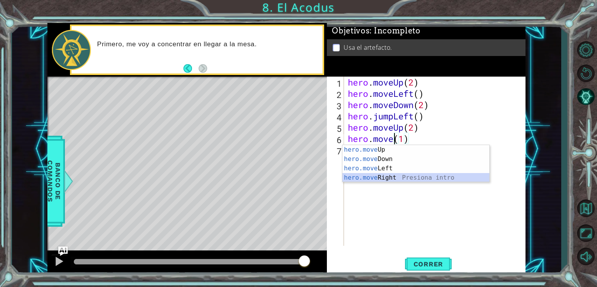
click at [395, 181] on div "hero.move Up Presiona intro hero.move Down Presiona intro hero.move Left Presio…" at bounding box center [416, 173] width 147 height 56
type textarea "hero.moveRight(1)(1)"
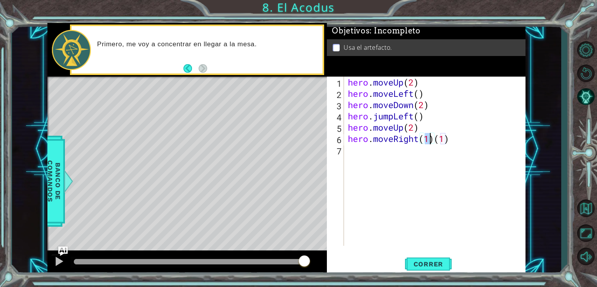
click at [456, 146] on div "hero . moveUp ( 2 ) hero . moveLeft ( ) hero . moveDown ( 2 ) hero . jumpLeft (…" at bounding box center [436, 173] width 181 height 192
click at [455, 140] on div "hero . moveUp ( 2 ) hero . moveLeft ( ) hero . moveDown ( 2 ) hero . jumpLeft (…" at bounding box center [436, 173] width 181 height 192
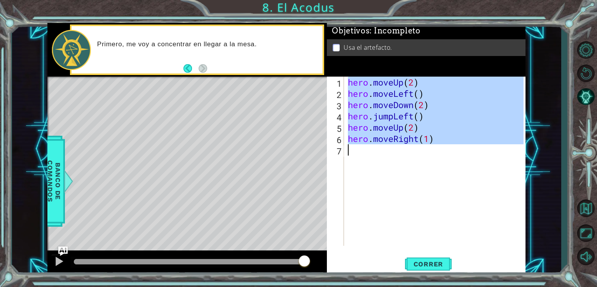
drag, startPoint x: 350, startPoint y: 84, endPoint x: 443, endPoint y: 160, distance: 119.6
click at [443, 160] on div "hero . moveUp ( 2 ) hero . moveLeft ( ) hero . moveDown ( 2 ) hero . jumpLeft (…" at bounding box center [436, 173] width 181 height 192
type textarea "hero.moveRight(1)"
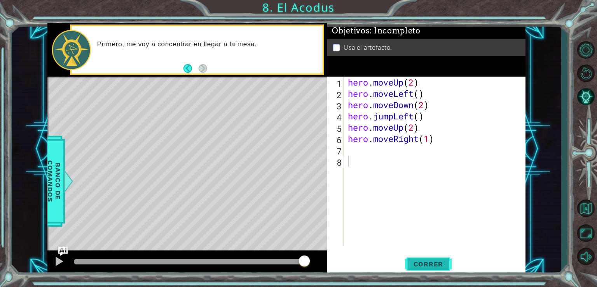
click at [443, 255] on button "Correr" at bounding box center [428, 264] width 47 height 20
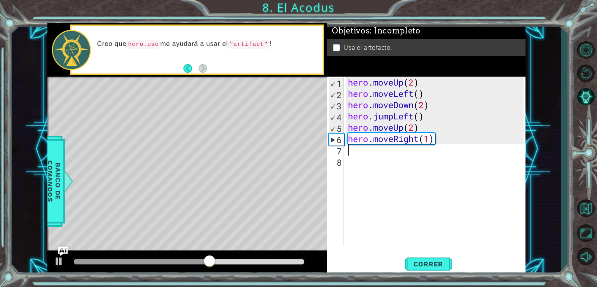
click at [359, 153] on div "hero . moveUp ( 2 ) hero . moveLeft ( ) hero . moveDown ( 2 ) hero . jumpLeft (…" at bounding box center [436, 173] width 181 height 192
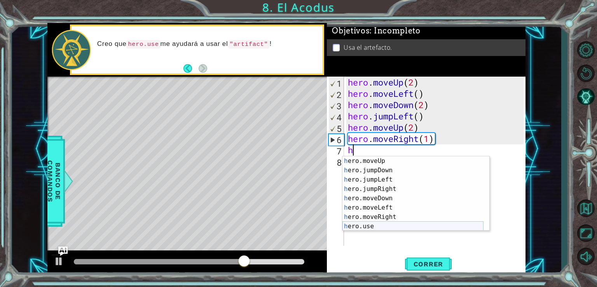
scroll to position [19, 0]
click at [362, 223] on div "h ero.moveUp Presiona intro h ero.jumpDown Presiona intro h ero.jumpLeft Presio…" at bounding box center [413, 202] width 141 height 93
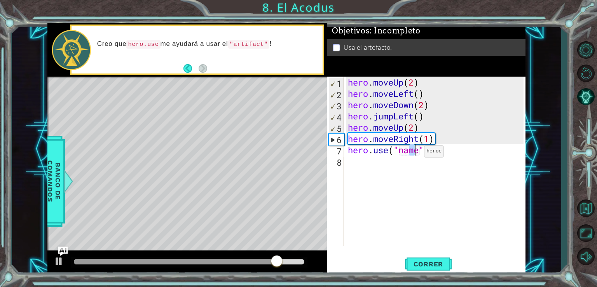
click at [413, 153] on div "hero . moveUp ( 2 ) hero . moveLeft ( ) hero . moveDown ( 2 ) hero . jumpLeft (…" at bounding box center [436, 173] width 181 height 192
click at [416, 154] on div "hero . moveUp ( 2 ) hero . moveLeft ( ) hero . moveDown ( 2 ) hero . jumpLeft (…" at bounding box center [434, 161] width 177 height 169
click at [418, 154] on div "hero . moveUp ( 2 ) hero . moveLeft ( ) hero . moveDown ( 2 ) hero . jumpLeft (…" at bounding box center [436, 173] width 181 height 192
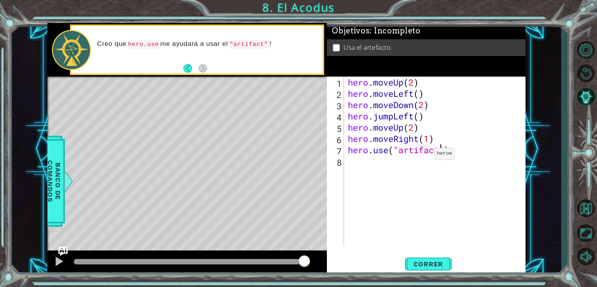
scroll to position [0, 4]
drag, startPoint x: 346, startPoint y: 84, endPoint x: 450, endPoint y: 138, distance: 117.4
click at [462, 148] on div "hero.use("artifact") 1 2 3 4 5 6 7 8 hero . moveUp ( 2 ) hero . moveLeft ( ) he…" at bounding box center [425, 161] width 197 height 169
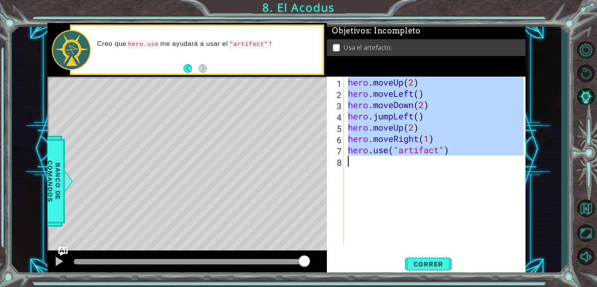
drag, startPoint x: 349, startPoint y: 84, endPoint x: 456, endPoint y: 160, distance: 131.1
click at [456, 160] on div "hero . moveUp ( 2 ) hero . moveLeft ( ) hero . moveDown ( 2 ) hero . jumpLeft (…" at bounding box center [436, 173] width 181 height 192
type textarea "hero.use("artifact")"
click at [434, 261] on span "Correr" at bounding box center [428, 264] width 45 height 8
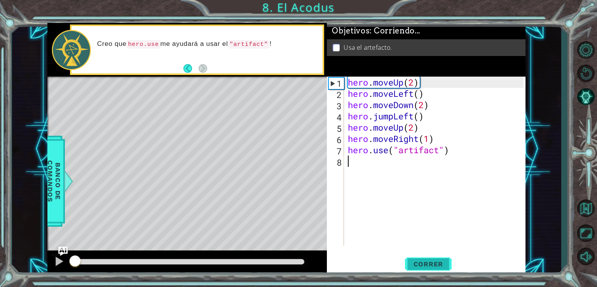
scroll to position [0, 0]
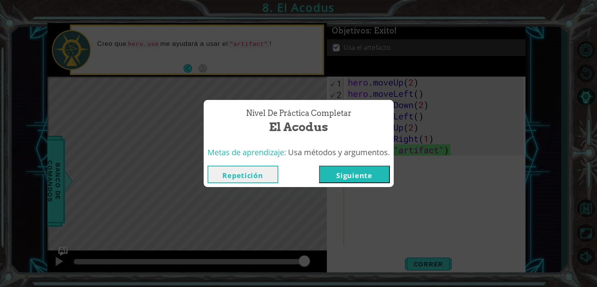
click at [361, 174] on button "Siguiente" at bounding box center [354, 174] width 71 height 17
